Goal: Information Seeking & Learning: Understand process/instructions

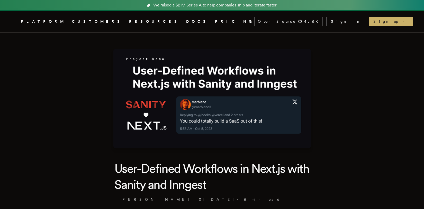
drag, startPoint x: 181, startPoint y: 82, endPoint x: 189, endPoint y: 84, distance: 8.4
click at [181, 82] on img at bounding box center [213, 98] width 198 height 99
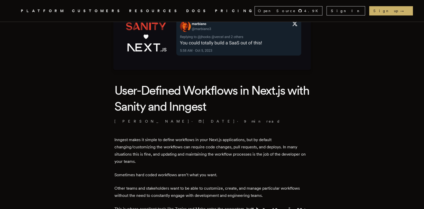
scroll to position [103, 0]
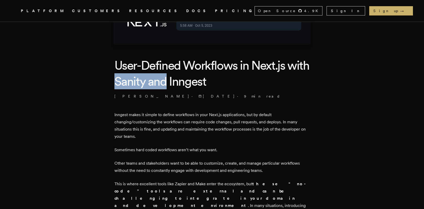
drag, startPoint x: 159, startPoint y: 82, endPoint x: 185, endPoint y: 84, distance: 26.6
click at [189, 82] on h1 "User-Defined Workflows in Next.js with Sanity and Inngest" at bounding box center [213, 73] width 196 height 32
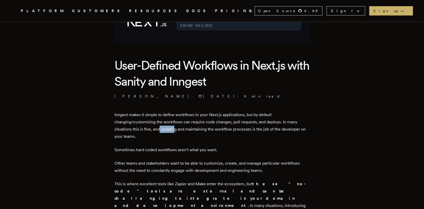
click at [185, 127] on p "Inngest makes it simple to define workflows in your Next.js applications, but b…" at bounding box center [213, 125] width 196 height 29
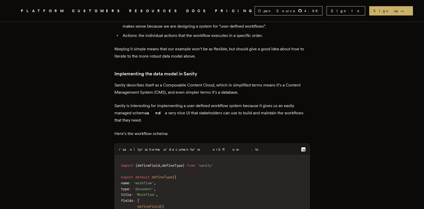
scroll to position [901, 0]
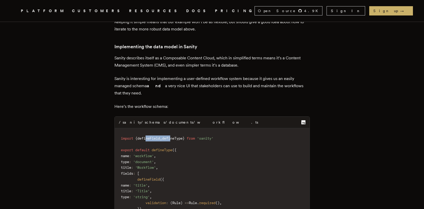
drag, startPoint x: 149, startPoint y: 99, endPoint x: 179, endPoint y: 101, distance: 29.4
click at [179, 136] on span "defineType" at bounding box center [172, 138] width 21 height 4
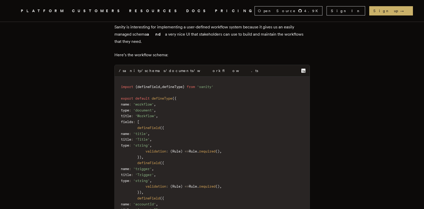
scroll to position [927, 0]
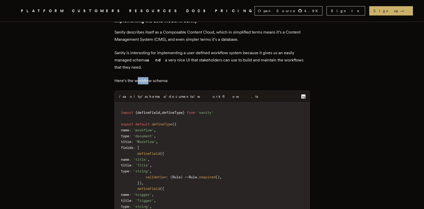
click at [151, 77] on p "Here’s the workflow schema:" at bounding box center [213, 80] width 196 height 7
click at [179, 94] on div "/sanity/schemas/documents/workflow.ts" at bounding box center [189, 96] width 140 height 5
click at [191, 105] on code "import { defineField , defineType } from 'sanity' export default defineType ( {…" at bounding box center [212, 206] width 195 height 202
click at [197, 105] on code "import { defineField , defineType } from 'sanity' export default defineType ( {…" at bounding box center [212, 206] width 195 height 202
click at [171, 105] on code "import { defineField , defineType } from 'sanity' export default defineType ( {…" at bounding box center [212, 206] width 195 height 202
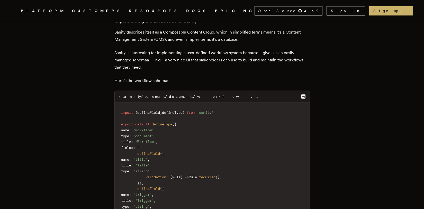
drag, startPoint x: 171, startPoint y: 99, endPoint x: 171, endPoint y: 104, distance: 5.4
click at [171, 105] on code "import { defineField , defineType } from 'sanity' export default defineType ( {…" at bounding box center [212, 206] width 195 height 202
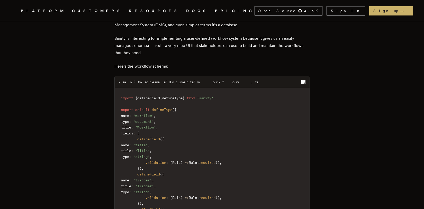
scroll to position [952, 0]
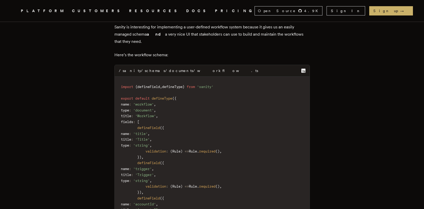
drag, startPoint x: 140, startPoint y: 85, endPoint x: 142, endPoint y: 88, distance: 3.8
click at [133, 119] on span "fields" at bounding box center [127, 121] width 12 height 4
drag, startPoint x: 142, startPoint y: 89, endPoint x: 153, endPoint y: 92, distance: 11.8
click at [150, 125] on span "defineField" at bounding box center [148, 127] width 23 height 4
click at [129, 131] on span "name" at bounding box center [125, 133] width 8 height 4
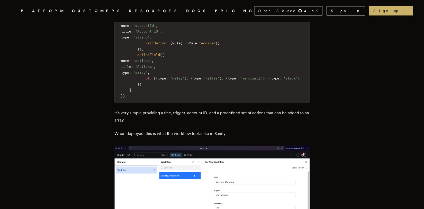
scroll to position [1133, 0]
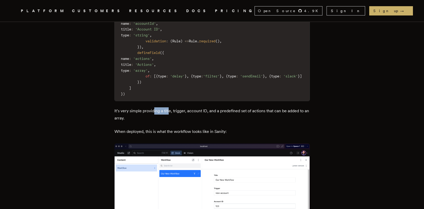
drag, startPoint x: 170, startPoint y: 77, endPoint x: 176, endPoint y: 77, distance: 5.9
click at [176, 107] on p "It’s very simple providing a title, trigger, account ID, and a predefined set o…" at bounding box center [213, 114] width 196 height 14
click at [169, 107] on p "It’s very simple providing a title, trigger, account ID, and a predefined set o…" at bounding box center [213, 114] width 196 height 14
drag, startPoint x: 157, startPoint y: 92, endPoint x: 166, endPoint y: 97, distance: 10.7
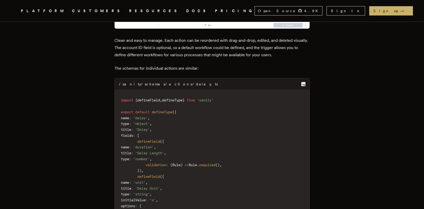
scroll to position [1416, 0]
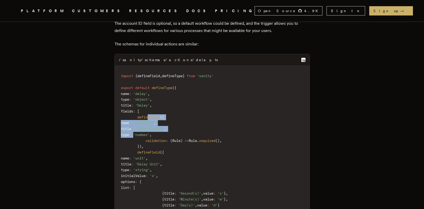
drag, startPoint x: 150, startPoint y: 81, endPoint x: 162, endPoint y: 96, distance: 18.9
click at [162, 96] on code "import { defineField , defineType } from 'sanity' export default defineType ( {…" at bounding box center [212, 190] width 195 height 242
click at [150, 132] on span "'number'" at bounding box center [141, 134] width 16 height 4
drag, startPoint x: 161, startPoint y: 102, endPoint x: 178, endPoint y: 103, distance: 17.0
click at [178, 102] on code "import { defineField , defineType } from 'sanity' export default defineType ( {…" at bounding box center [212, 190] width 195 height 242
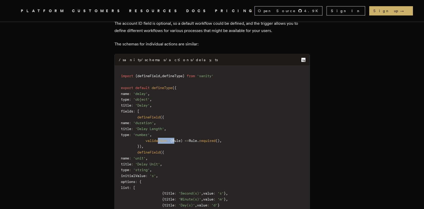
click at [178, 138] on span "Rule" at bounding box center [176, 140] width 8 height 4
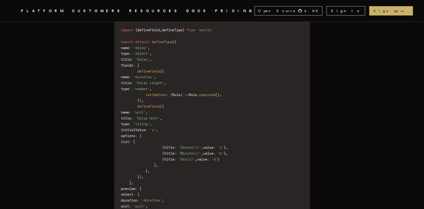
scroll to position [1467, 0]
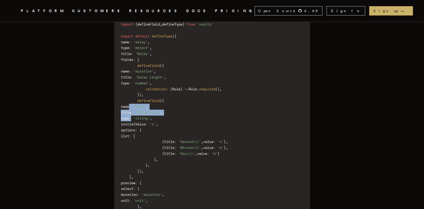
drag, startPoint x: 160, startPoint y: 84, endPoint x: 161, endPoint y: 87, distance: 3.3
click at [160, 85] on code "import { defineField , defineType } from 'sanity' export default defineType ( {…" at bounding box center [212, 138] width 195 height 242
drag, startPoint x: 161, startPoint y: 88, endPoint x: 163, endPoint y: 96, distance: 8.4
click at [146, 122] on span "initialValue" at bounding box center [133, 124] width 25 height 4
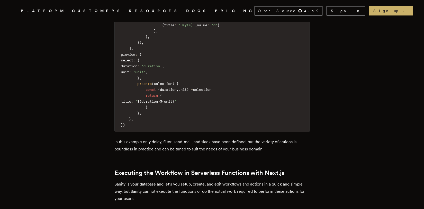
scroll to position [1622, 0]
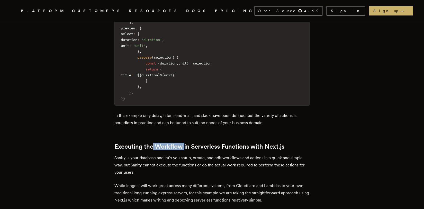
drag, startPoint x: 156, startPoint y: 110, endPoint x: 194, endPoint y: 110, distance: 38.1
click at [189, 143] on h2 "Executing the Workflow in Serverless Functions with Next.js" at bounding box center [213, 146] width 196 height 7
click at [194, 143] on h2 "Executing the Workflow in Serverless Functions with Next.js" at bounding box center [213, 146] width 196 height 7
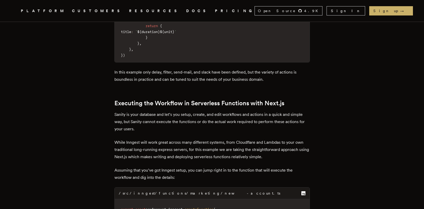
scroll to position [1673, 0]
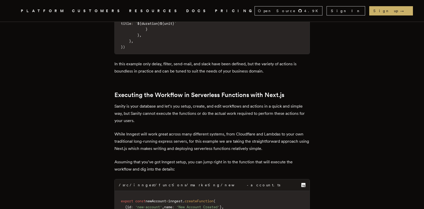
click at [208, 91] on h2 "Executing the Workflow in Serverless Functions with Next.js" at bounding box center [213, 94] width 196 height 7
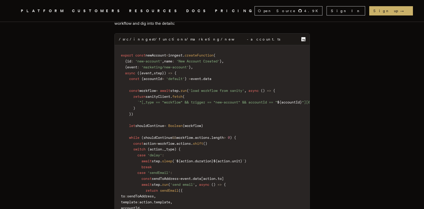
scroll to position [1828, 0]
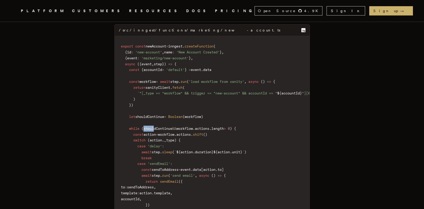
drag, startPoint x: 148, startPoint y: 90, endPoint x: 161, endPoint y: 91, distance: 12.9
click at [159, 126] on span "shouldContinue" at bounding box center [158, 128] width 29 height 4
drag, startPoint x: 161, startPoint y: 91, endPoint x: 178, endPoint y: 92, distance: 16.5
click at [163, 126] on span "shouldContinue" at bounding box center [158, 128] width 29 height 4
click at [209, 92] on code "export const newAccount = inngest . createFunction ( { id : 'new-account' , nam…" at bounding box center [282, 204] width 334 height 330
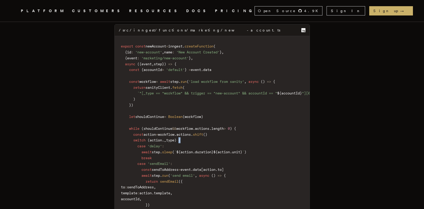
drag, startPoint x: 189, startPoint y: 101, endPoint x: 195, endPoint y: 102, distance: 6.8
click at [195, 102] on code "export const newAccount = inngest . createFunction ( { id : 'new-account' , nam…" at bounding box center [282, 204] width 334 height 330
drag, startPoint x: 179, startPoint y: 107, endPoint x: 186, endPoint y: 108, distance: 6.6
click at [185, 107] on code "export const newAccount = inngest . createFunction ( { id : 'new-account' , nam…" at bounding box center [282, 204] width 334 height 330
drag, startPoint x: 186, startPoint y: 108, endPoint x: 186, endPoint y: 111, distance: 2.6
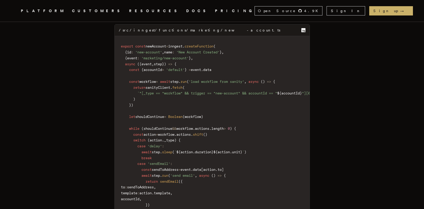
click at [186, 109] on code "export const newAccount = inngest . createFunction ( { id : 'new-account' , nam…" at bounding box center [282, 204] width 334 height 330
drag, startPoint x: 184, startPoint y: 114, endPoint x: 188, endPoint y: 115, distance: 4.3
click at [181, 150] on span "${" at bounding box center [179, 152] width 4 height 4
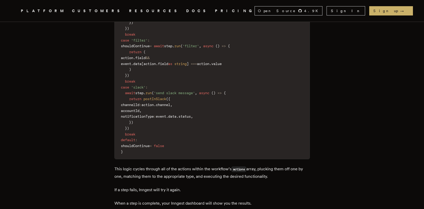
scroll to position [2368, 0]
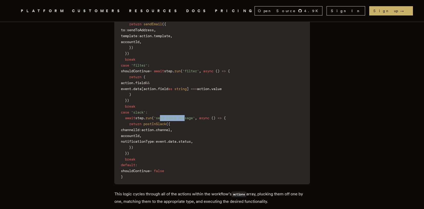
click at [191, 91] on code "const action = workflow . actions . shift ( ) switch ( action . _type ) { case …" at bounding box center [212, 76] width 195 height 213
click at [175, 116] on span "'send slack message'" at bounding box center [174, 118] width 41 height 4
click at [174, 116] on span "'send slack message'" at bounding box center [174, 118] width 41 height 4
click at [172, 116] on span "'send slack message'" at bounding box center [174, 118] width 41 height 4
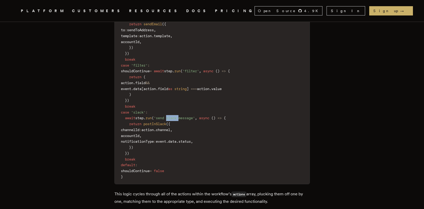
click at [172, 116] on span "'send slack message'" at bounding box center [174, 118] width 41 height 4
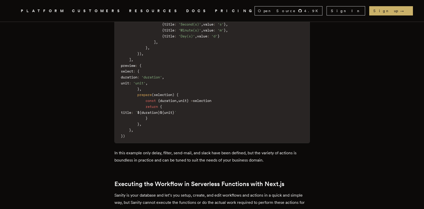
scroll to position [1544, 0]
